Goal: Transaction & Acquisition: Purchase product/service

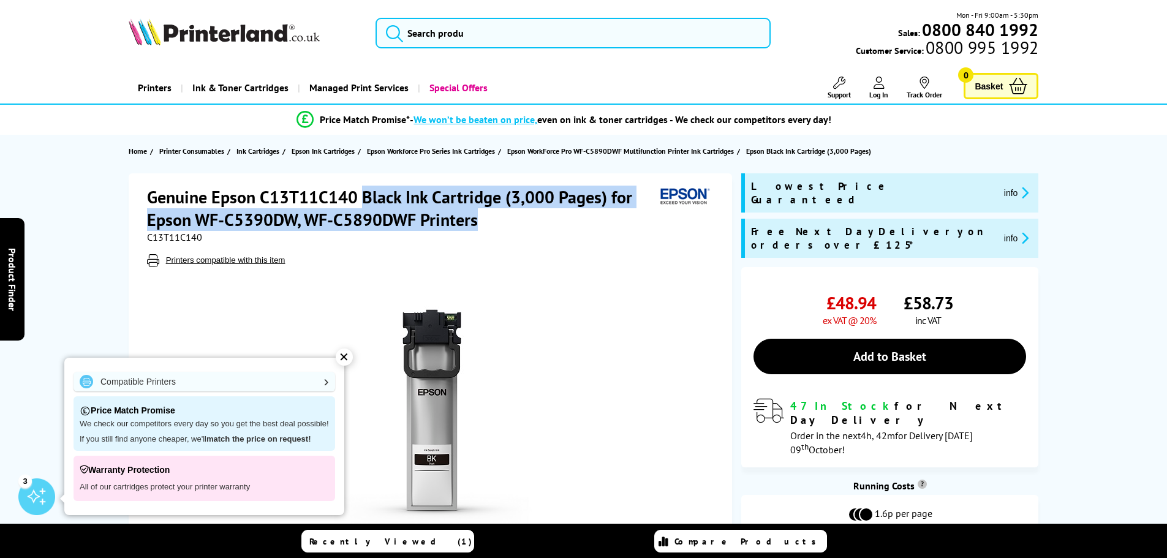
drag, startPoint x: 479, startPoint y: 225, endPoint x: 369, endPoint y: 197, distance: 113.8
click at [364, 199] on h1 "Genuine Epson C13T11C140 Black Ink Cartridge (3,000 Pages) for Epson WF-C5390DW…" at bounding box center [401, 208] width 508 height 45
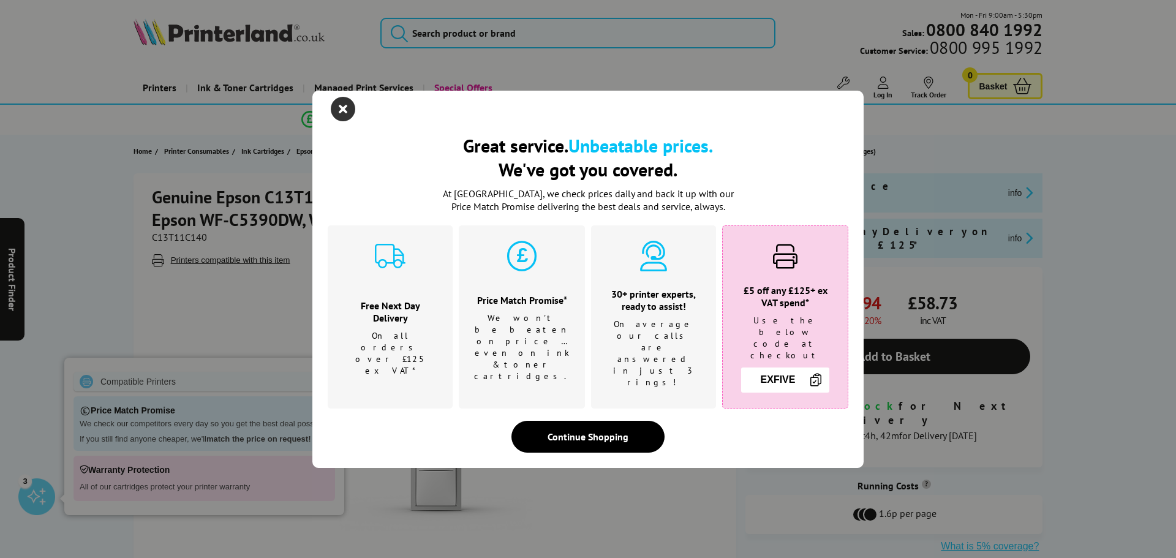
drag, startPoint x: 373, startPoint y: 196, endPoint x: 341, endPoint y: 124, distance: 78.4
click at [341, 121] on icon "close modal" at bounding box center [343, 109] width 24 height 24
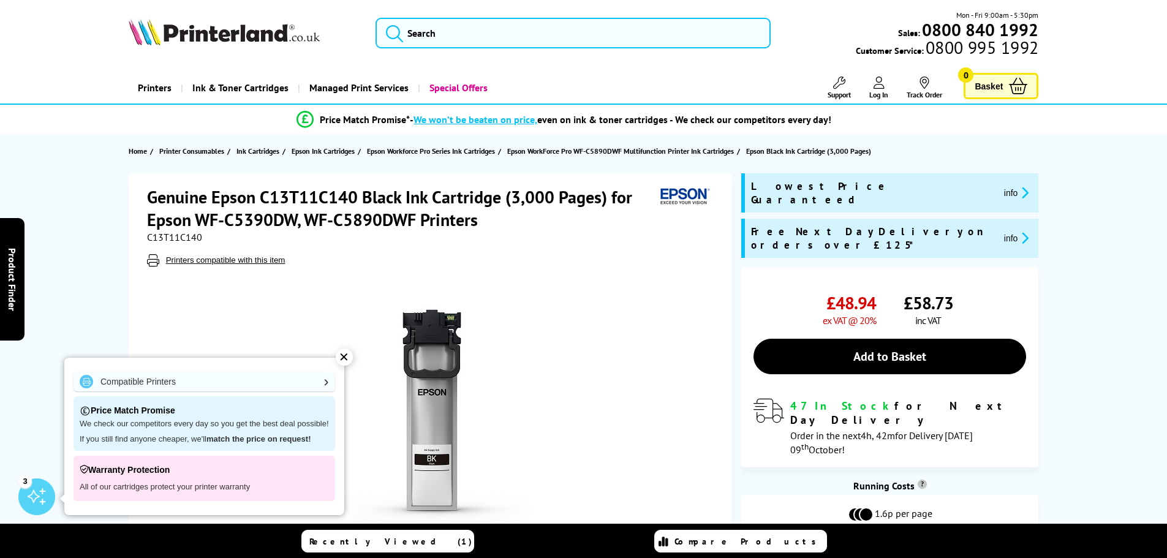
click at [498, 226] on h1 "Genuine Epson C13T11C140 Black Ink Cartridge (3,000 Pages) for Epson WF-C5390DW…" at bounding box center [401, 208] width 508 height 45
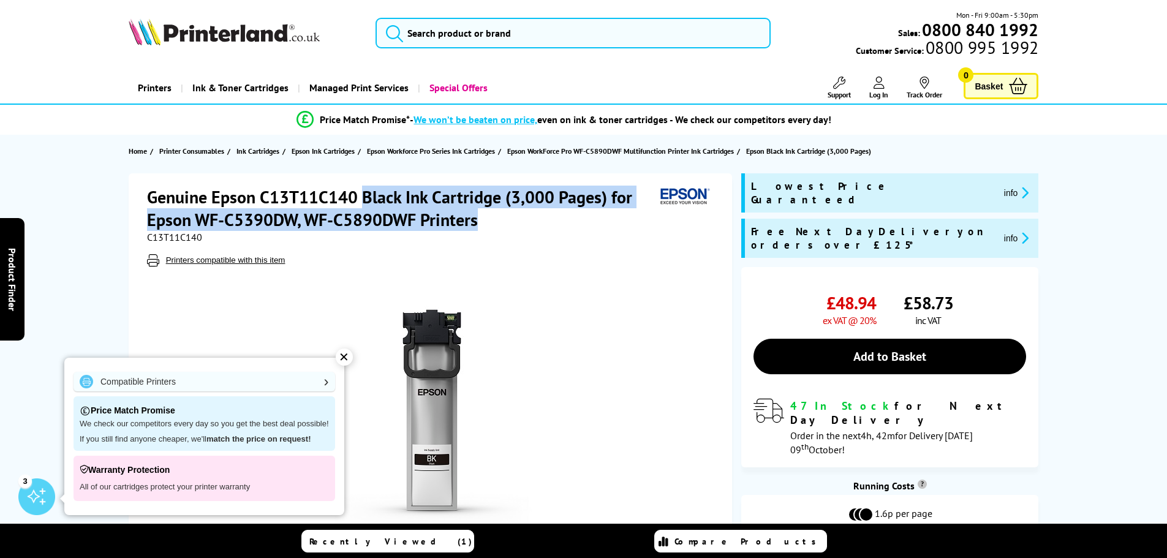
drag, startPoint x: 486, startPoint y: 217, endPoint x: 365, endPoint y: 195, distance: 123.3
click at [365, 195] on h1 "Genuine Epson C13T11C140 Black Ink Cartridge (3,000 Pages) for Epson WF-C5390DW…" at bounding box center [401, 208] width 508 height 45
copy h1 "Black Ink Cartridge (3,000 Pages) for Epson WF-C5390DW, WF-C5890DWF Printers"
click at [474, 29] on input "search" at bounding box center [572, 33] width 395 height 31
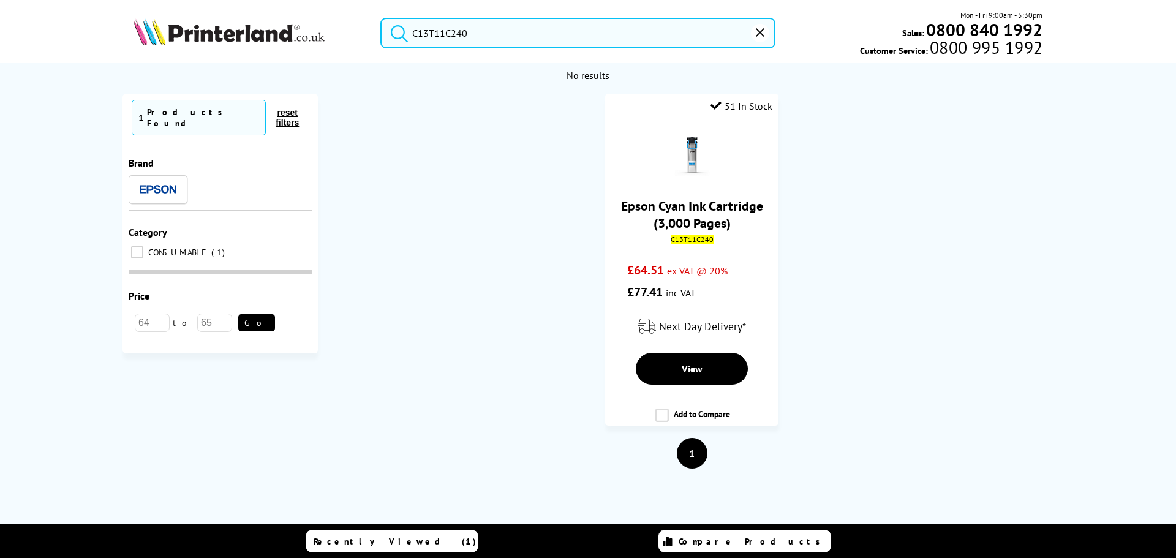
type input "C13T11C240"
click at [381, 18] on button "submit" at bounding box center [396, 31] width 31 height 27
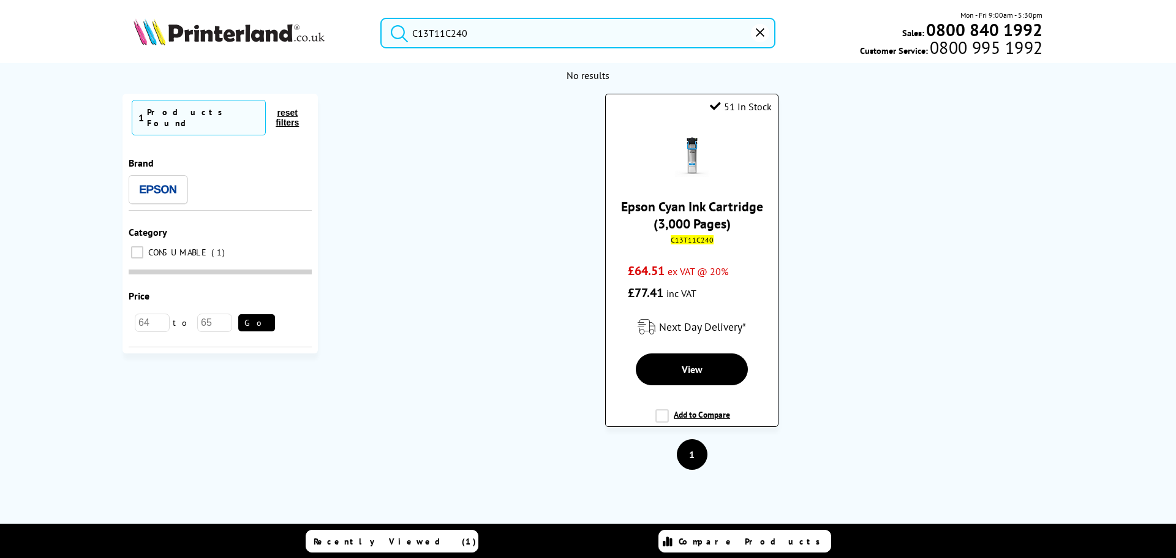
click at [696, 211] on link "Epson Cyan Ink Cartridge (3,000 Pages)" at bounding box center [692, 215] width 142 height 34
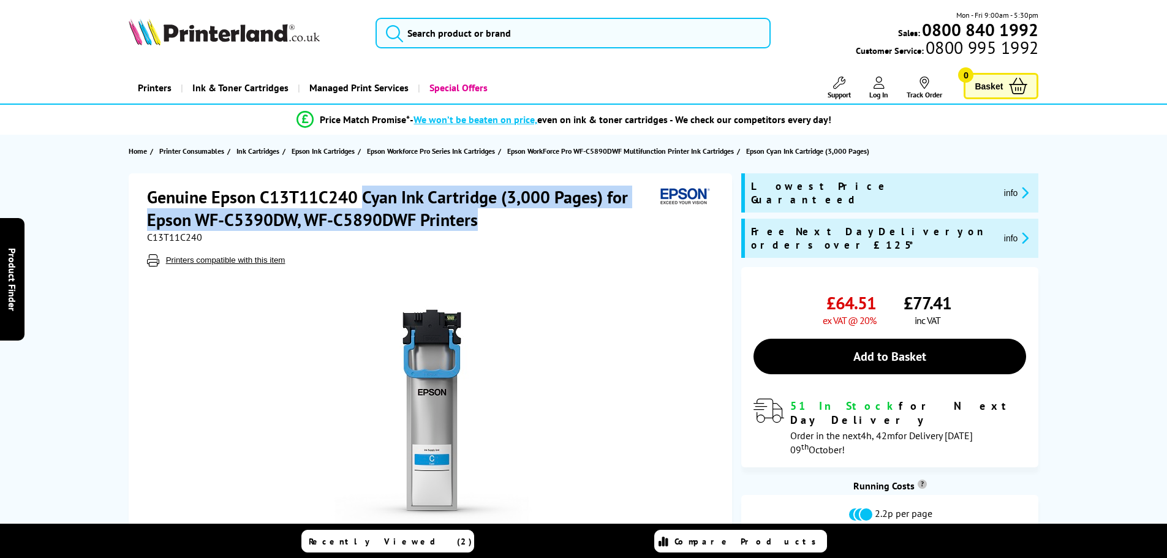
drag, startPoint x: 486, startPoint y: 219, endPoint x: 362, endPoint y: 203, distance: 124.8
click at [362, 203] on h1 "Genuine Epson C13T11C240 Cyan Ink Cartridge (3,000 Pages) for Epson WF-C5390DW,…" at bounding box center [401, 208] width 508 height 45
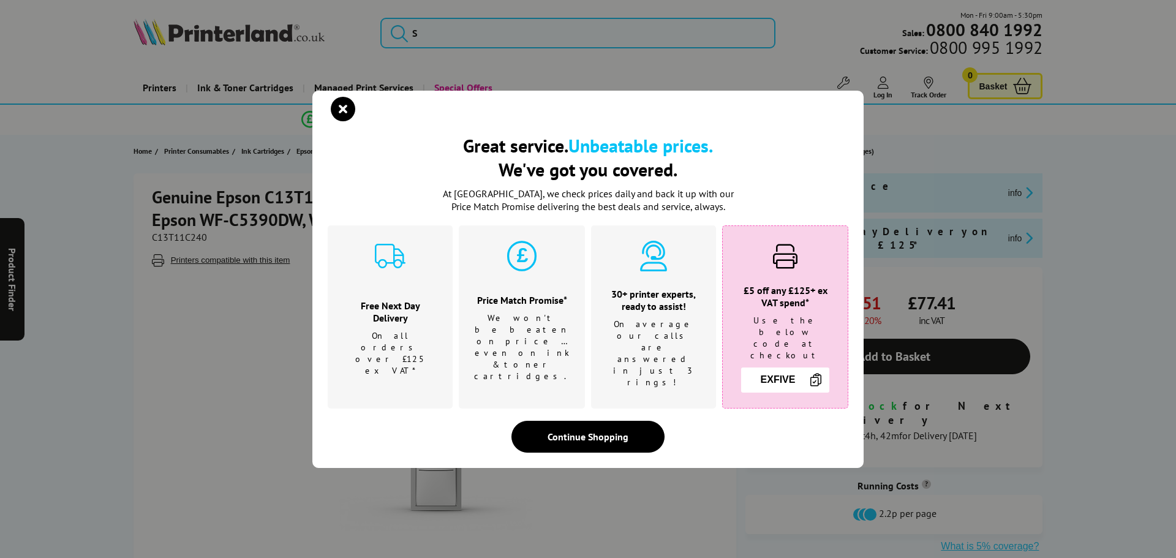
drag, startPoint x: 387, startPoint y: 201, endPoint x: 374, endPoint y: 131, distance: 71.0
click at [334, 121] on icon "close modal" at bounding box center [343, 109] width 24 height 24
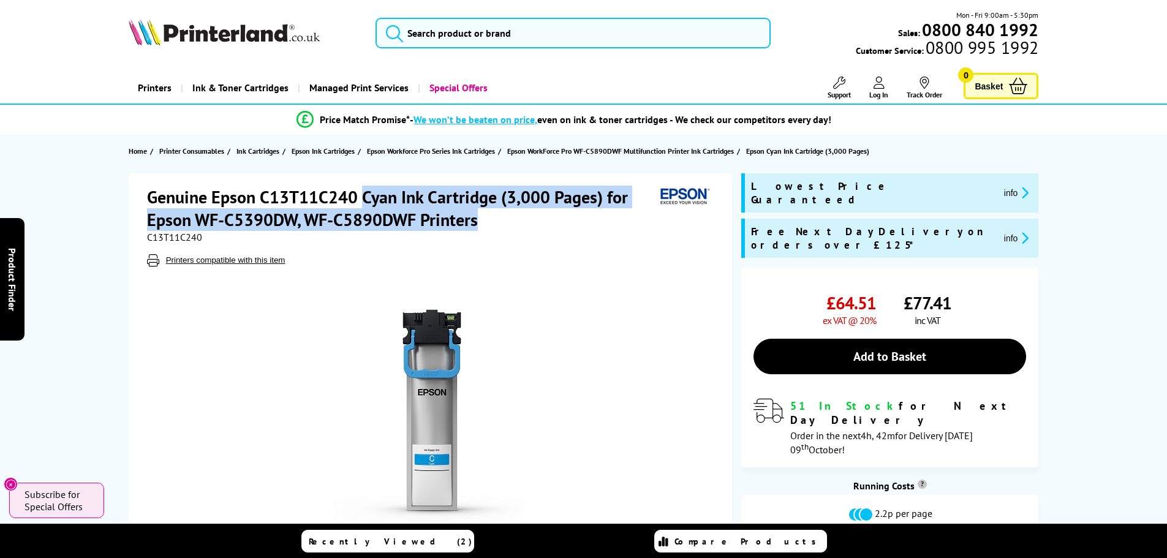
drag, startPoint x: 490, startPoint y: 224, endPoint x: 363, endPoint y: 195, distance: 130.6
click at [363, 195] on h1 "Genuine Epson C13T11C240 Cyan Ink Cartridge (3,000 Pages) for Epson WF-C5390DW,…" at bounding box center [401, 208] width 508 height 45
copy h1 "Cyan Ink Cartridge (3,000 Pages) for Epson WF-C5390DW, WF-C5890DWF Printers"
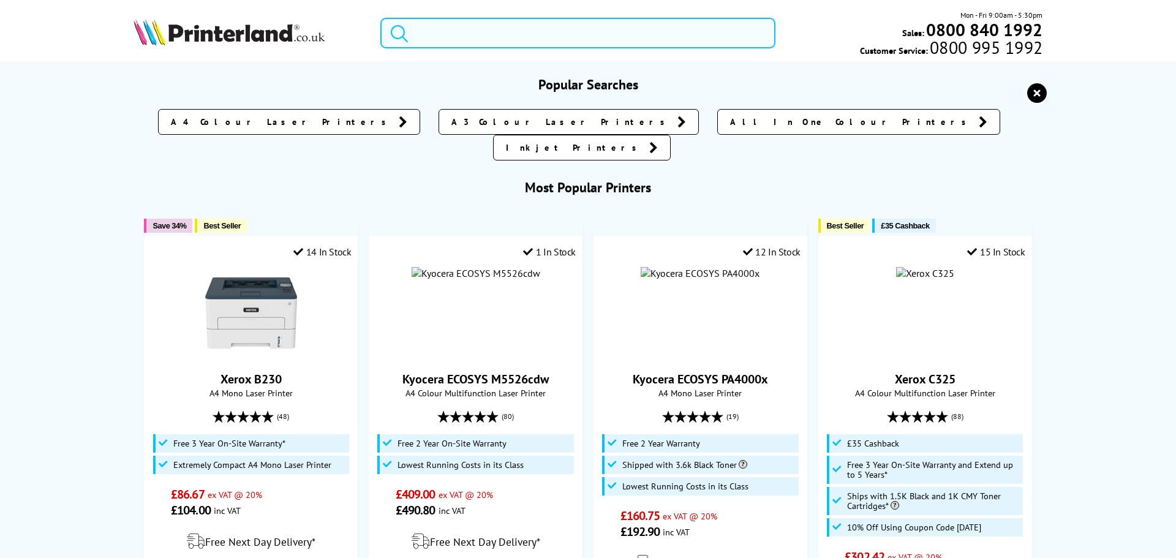
click at [495, 39] on input "search" at bounding box center [577, 33] width 395 height 31
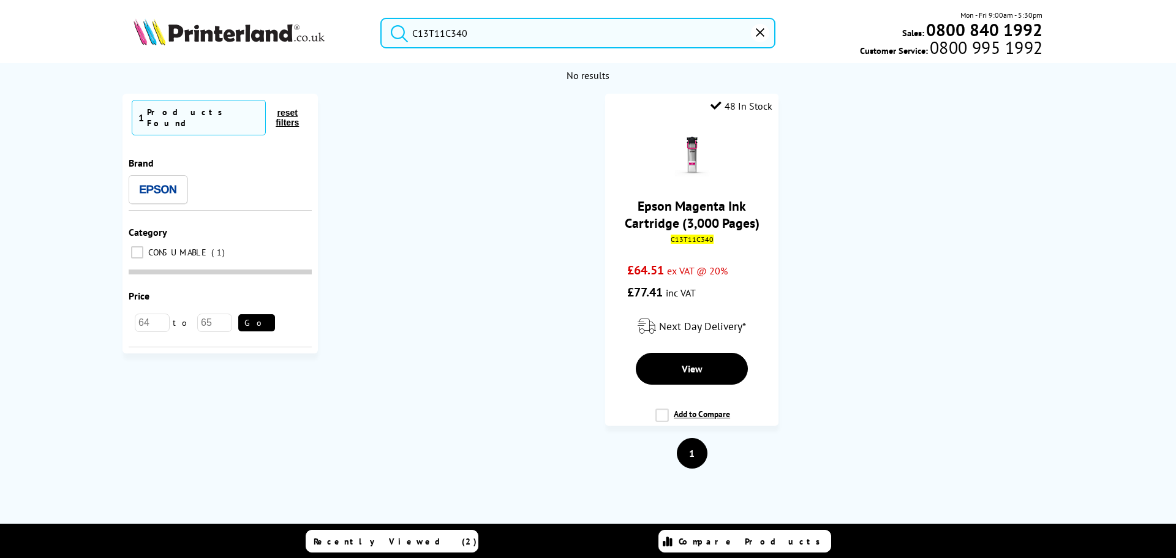
type input "C13T11C340"
click at [381, 18] on button "submit" at bounding box center [396, 31] width 31 height 27
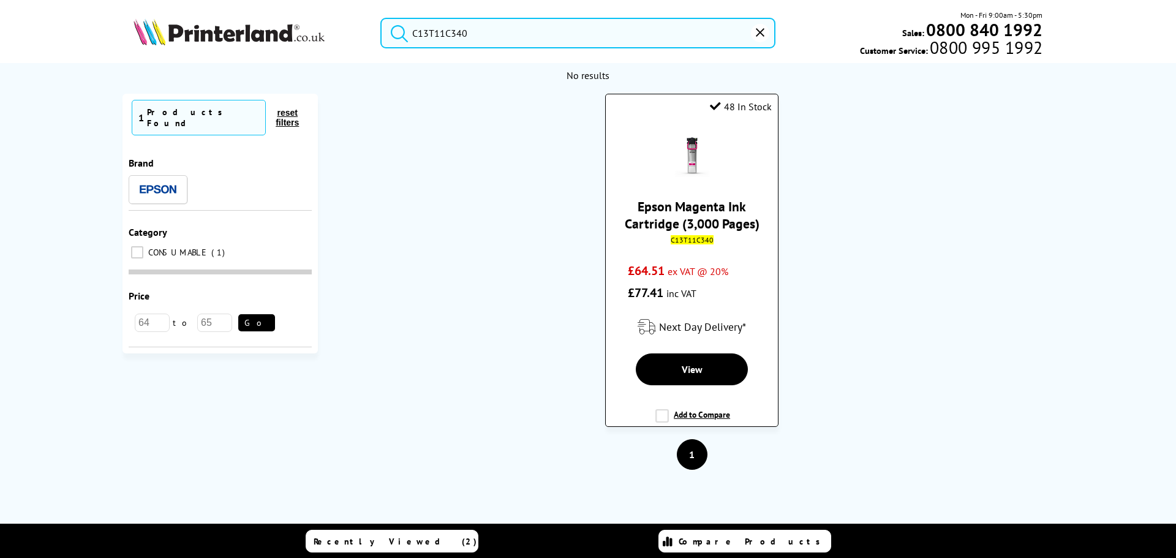
click at [714, 238] on div "C13T11C340" at bounding box center [692, 239] width 154 height 9
click at [707, 216] on link "Epson Magenta Ink Cartridge (3,000 Pages)" at bounding box center [692, 215] width 135 height 34
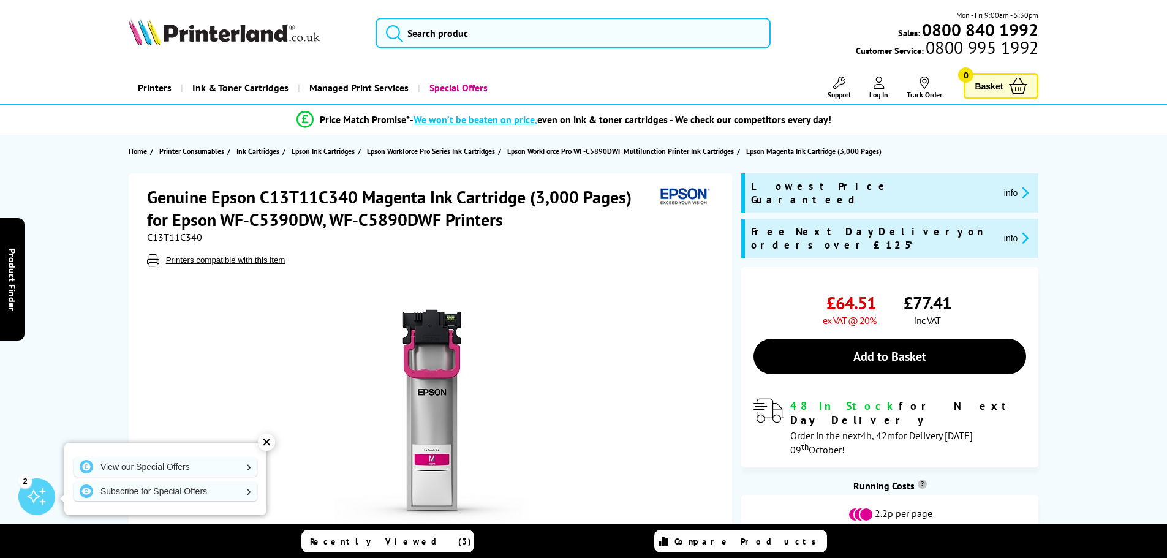
click at [508, 219] on h1 "Genuine Epson C13T11C340 Magenta Ink Cartridge (3,000 Pages) for Epson WF-C5390…" at bounding box center [401, 208] width 508 height 45
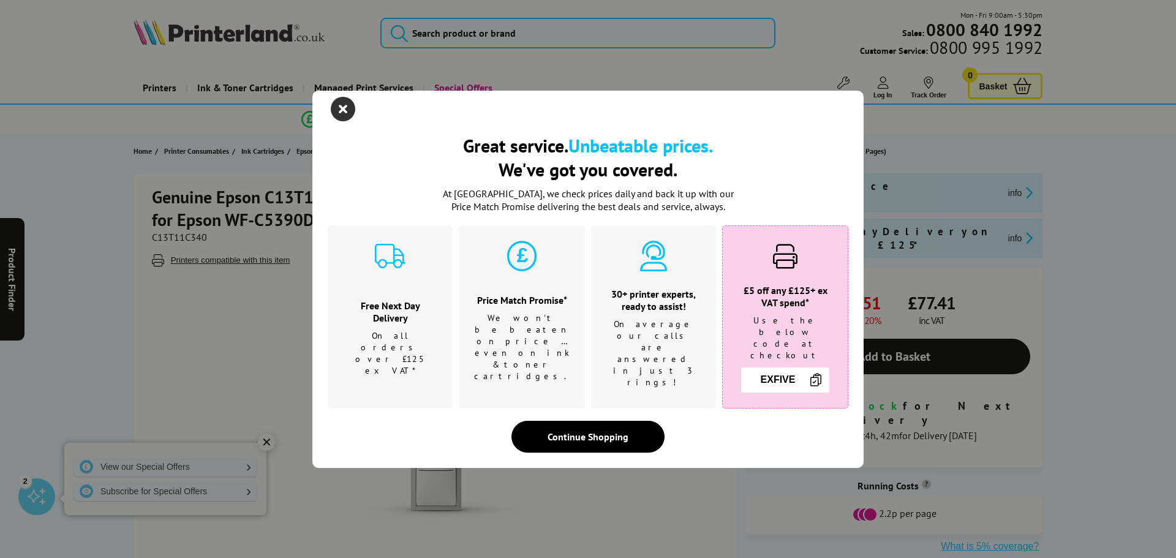
click at [355, 132] on div "Great service. Unbeatable prices. We've got you covered." at bounding box center [588, 120] width 520 height 28
click at [334, 121] on icon "close modal" at bounding box center [343, 109] width 24 height 24
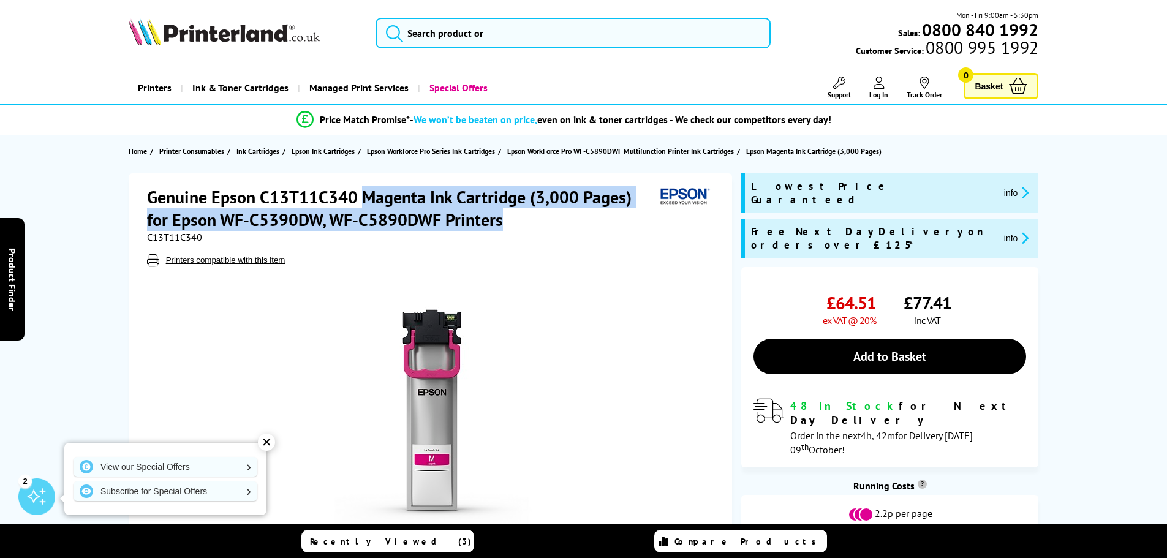
drag, startPoint x: 508, startPoint y: 224, endPoint x: 363, endPoint y: 193, distance: 148.3
click at [363, 193] on h1 "Genuine Epson C13T11C340 Magenta Ink Cartridge (3,000 Pages) for Epson WF-C5390…" at bounding box center [401, 208] width 508 height 45
copy h1 "Magenta Ink Cartridge (3,000 Pages) for Epson WF-C5390DW, WF-C5890DWF Printers"
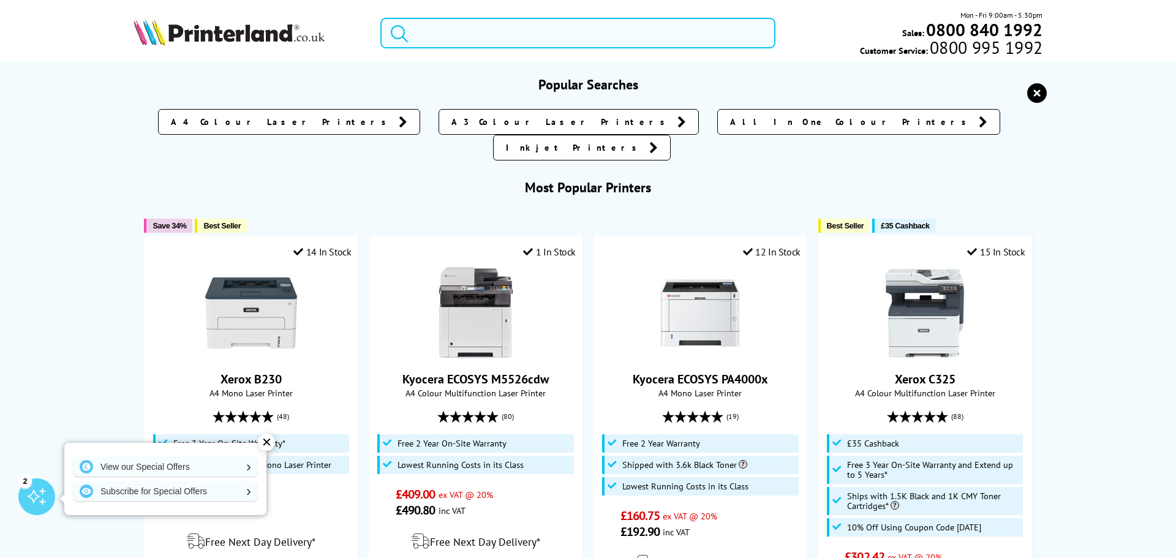
paste input "C13T10G44010"
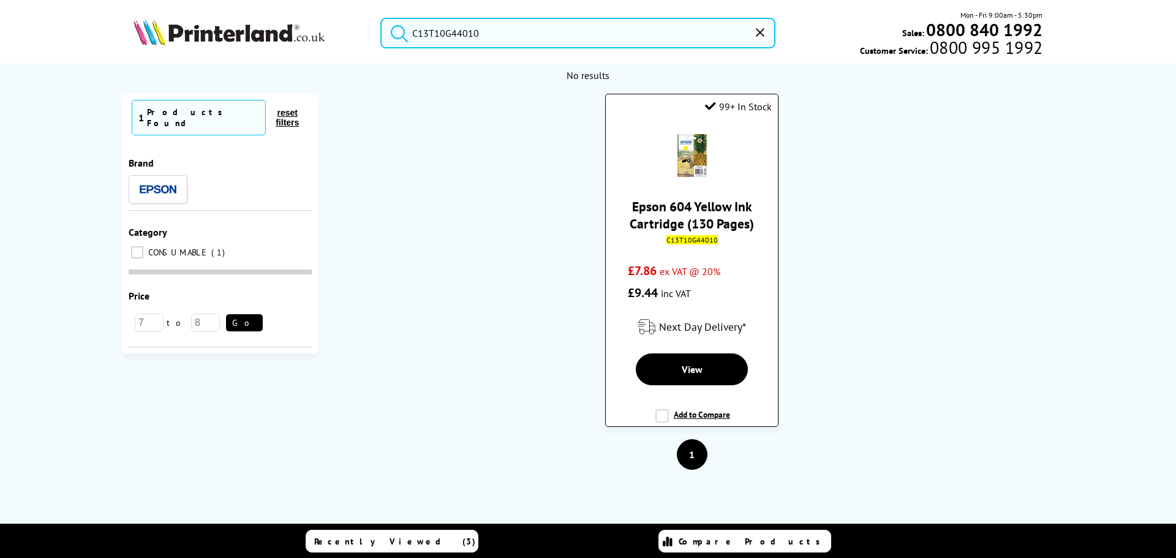
type input "C13T10G44010"
click at [716, 198] on link "Epson 604 Yellow Ink Cartridge (130 Pages)" at bounding box center [691, 215] width 124 height 34
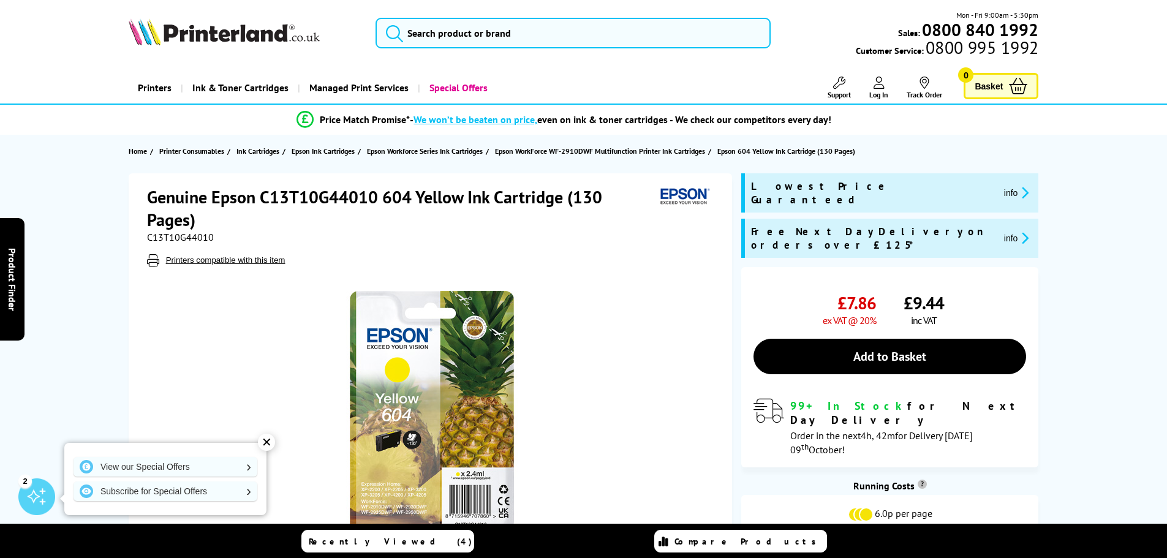
click at [264, 200] on h1 "Genuine Epson C13T10G44010 604 Yellow Ink Cartridge (130 Pages)" at bounding box center [401, 208] width 508 height 45
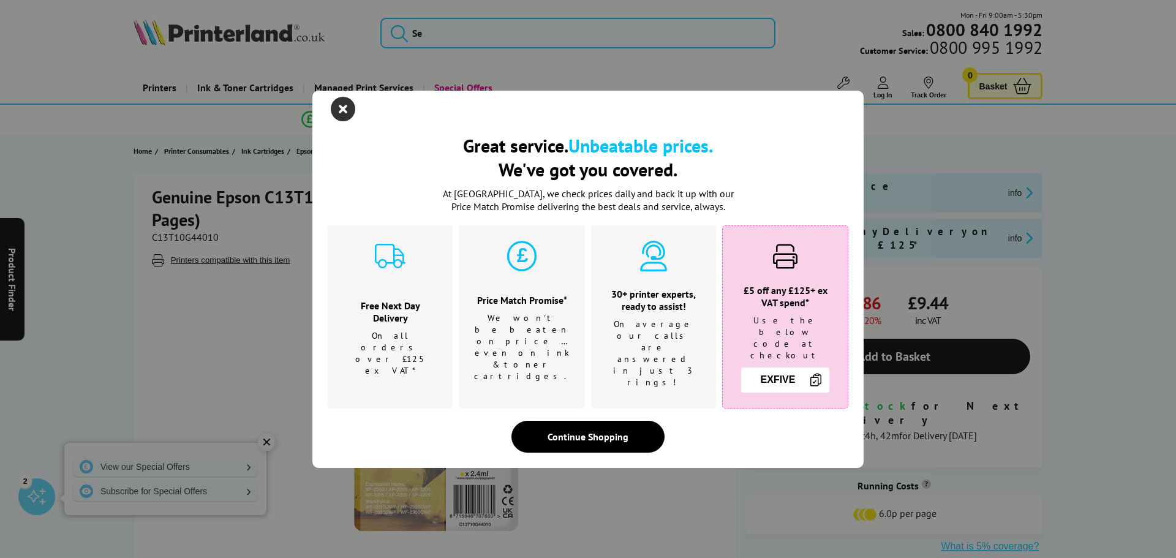
click at [344, 120] on icon "close modal" at bounding box center [343, 109] width 24 height 24
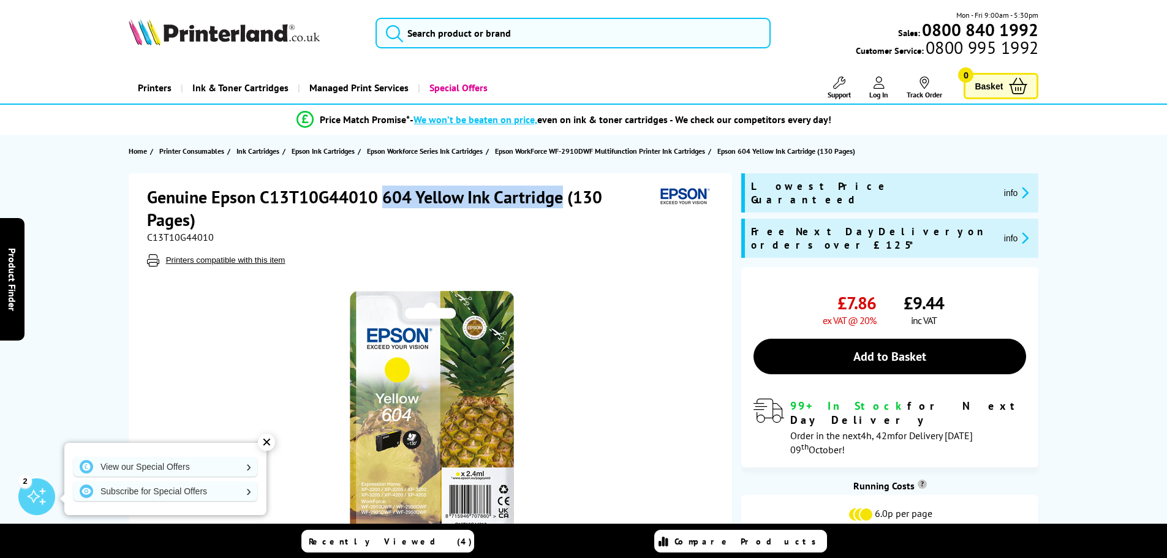
drag, startPoint x: 380, startPoint y: 197, endPoint x: 559, endPoint y: 199, distance: 179.4
click at [559, 199] on h1 "Genuine Epson C13T10G44010 604 Yellow Ink Cartridge (130 Pages)" at bounding box center [401, 208] width 508 height 45
copy h1 "604 Yellow Ink Cartridge"
